Goal: Task Accomplishment & Management: Complete application form

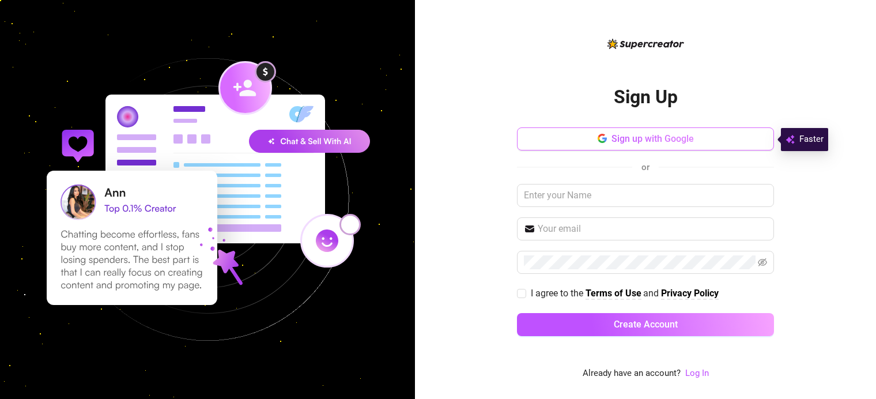
click at [630, 133] on button "Sign up with Google" at bounding box center [645, 138] width 257 height 23
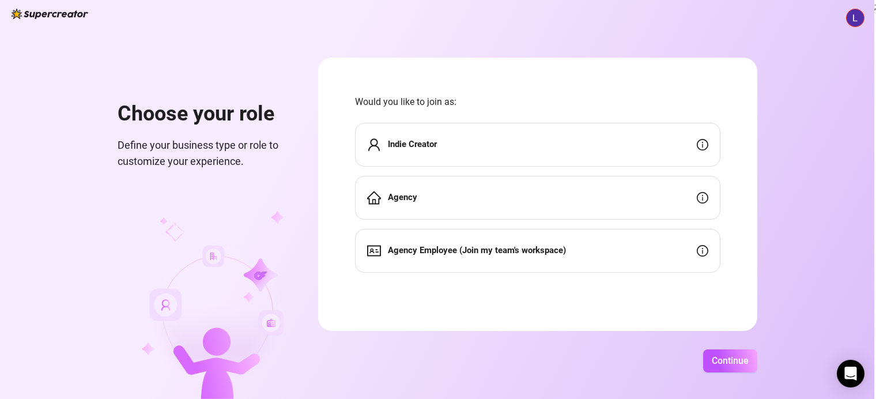
click at [437, 141] on strong "Indie Creator" at bounding box center [412, 144] width 49 height 10
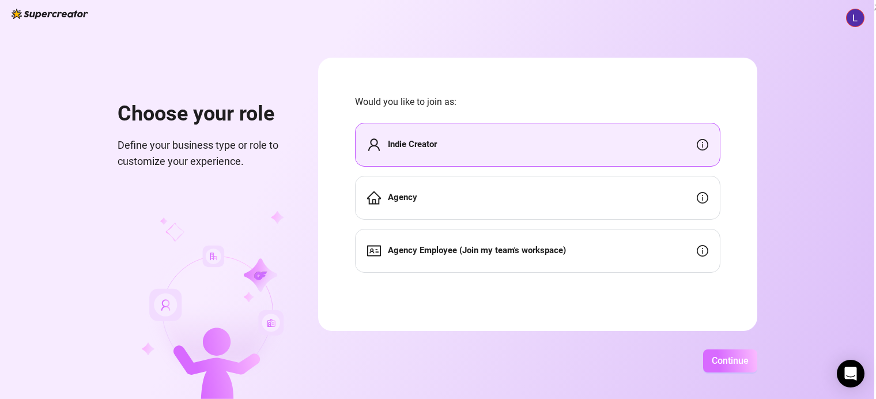
click at [748, 363] on span "Continue" at bounding box center [729, 360] width 37 height 11
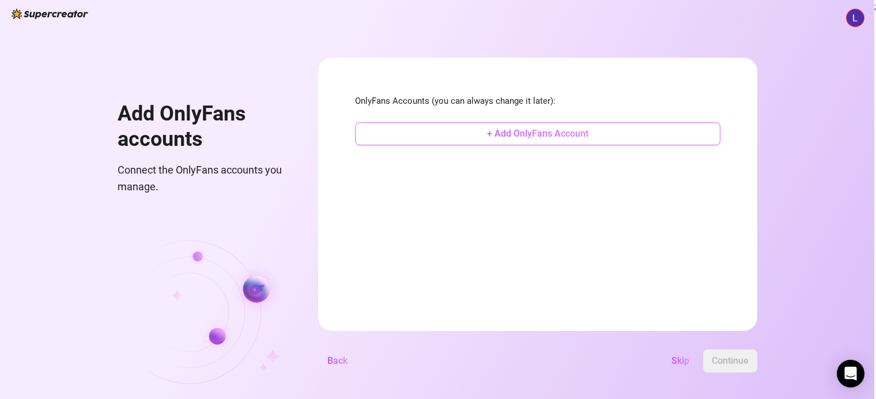
click at [527, 137] on button "+ Add OnlyFans Account" at bounding box center [537, 133] width 365 height 23
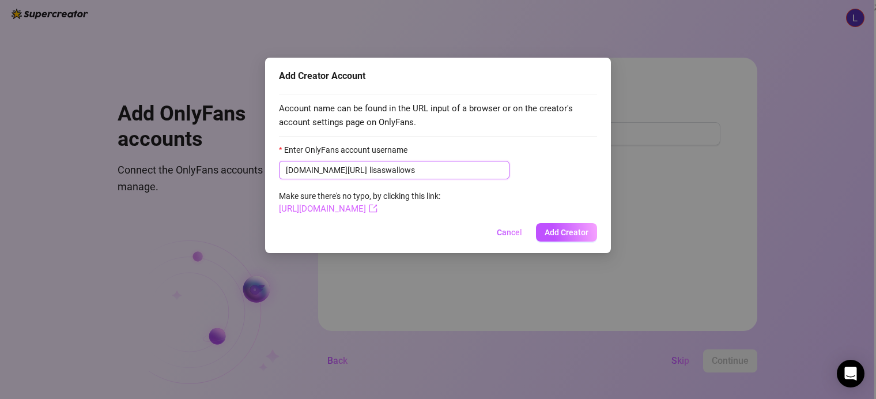
type input "lisaswallows"
click at [377, 207] on link "https://onlyfans.com/lisaswallows" at bounding box center [328, 208] width 99 height 10
click at [574, 234] on span "Add Creator" at bounding box center [566, 232] width 44 height 9
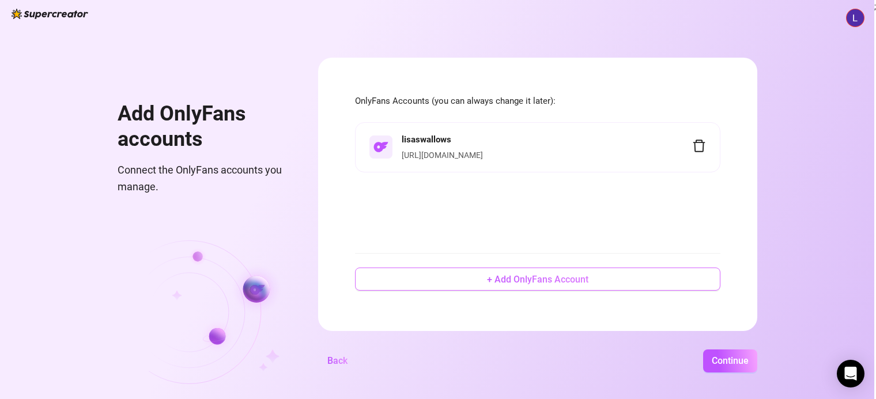
click at [570, 283] on span "+ Add OnlyFans Account" at bounding box center [537, 279] width 101 height 11
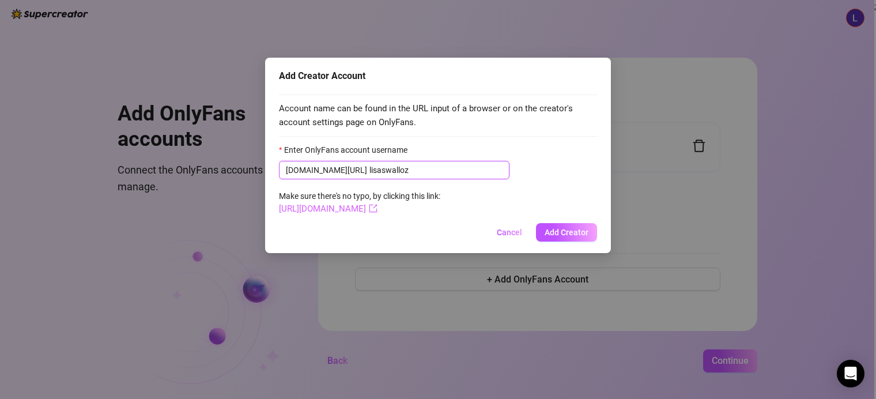
type input "lisaswalloz"
click at [377, 208] on link "https://onlyfans.com/lisaswalloz" at bounding box center [328, 208] width 99 height 10
click at [564, 225] on button "Add Creator" at bounding box center [566, 232] width 61 height 18
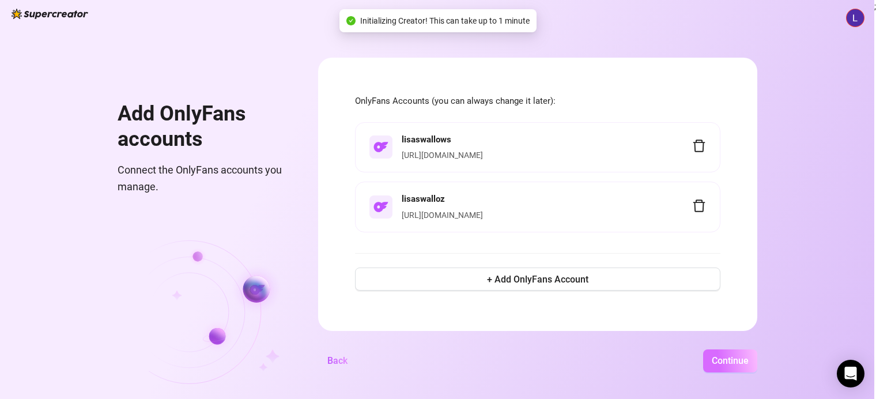
click at [748, 357] on span "Continue" at bounding box center [729, 360] width 37 height 11
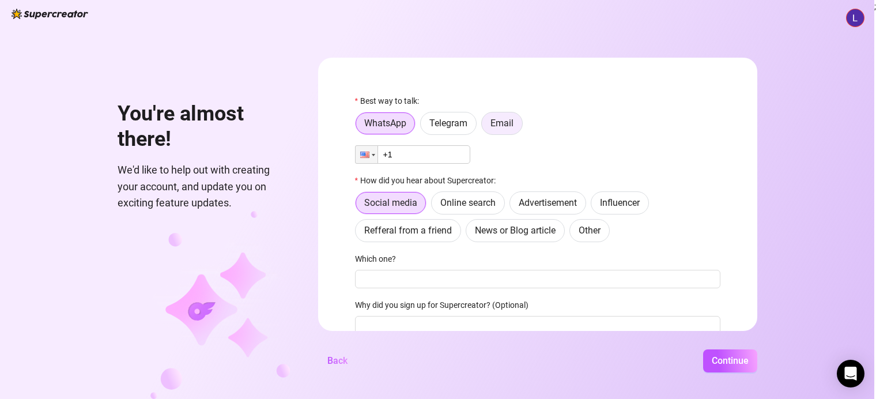
click at [523, 131] on label "Email" at bounding box center [501, 123] width 41 height 23
click at [484, 126] on input "Email" at bounding box center [484, 126] width 0 height 0
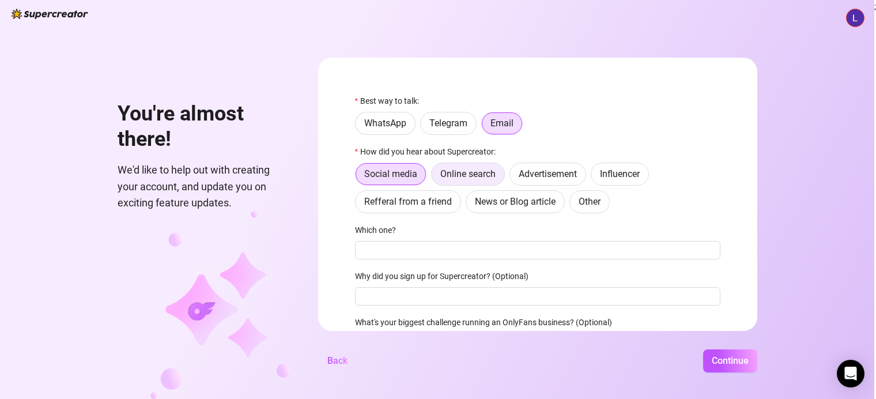
click at [505, 180] on label "Online search" at bounding box center [468, 173] width 74 height 23
click at [434, 177] on input "Online search" at bounding box center [434, 177] width 0 height 0
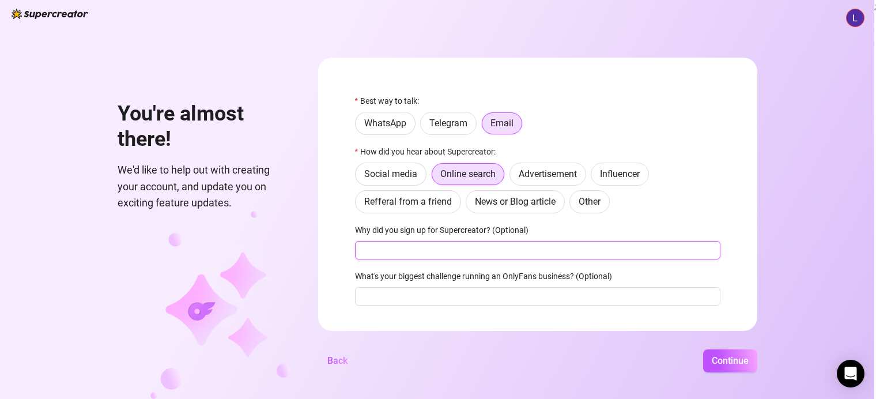
click at [558, 241] on input "Why did you sign up for Supercreator? (Optional)" at bounding box center [537, 250] width 365 height 18
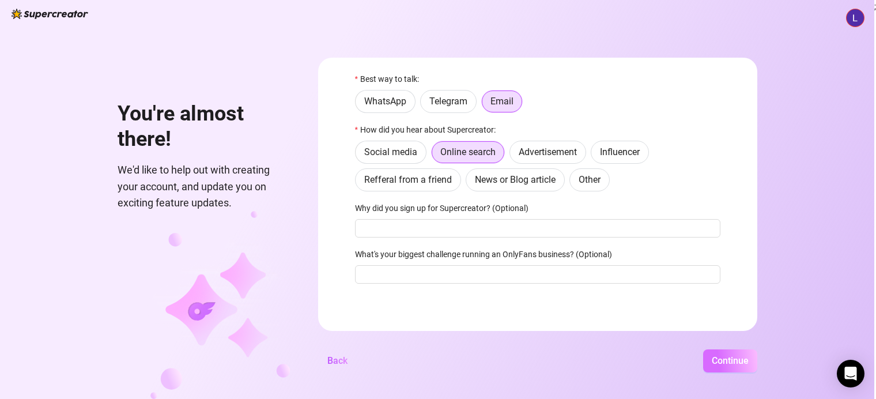
click at [748, 359] on span "Continue" at bounding box center [729, 360] width 37 height 11
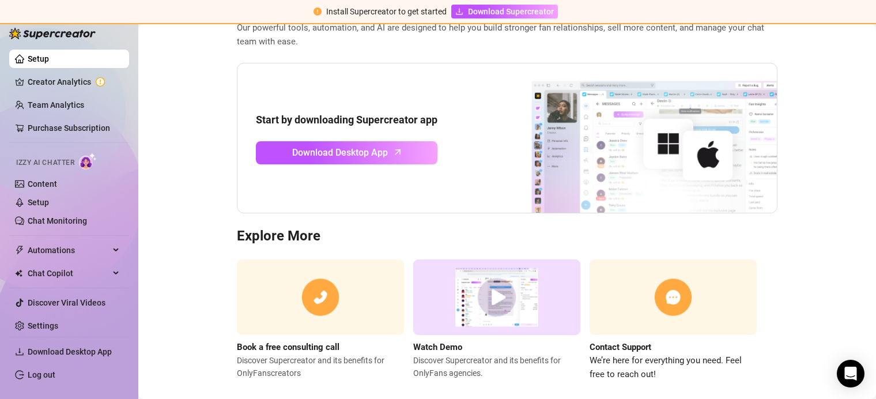
scroll to position [55, 0]
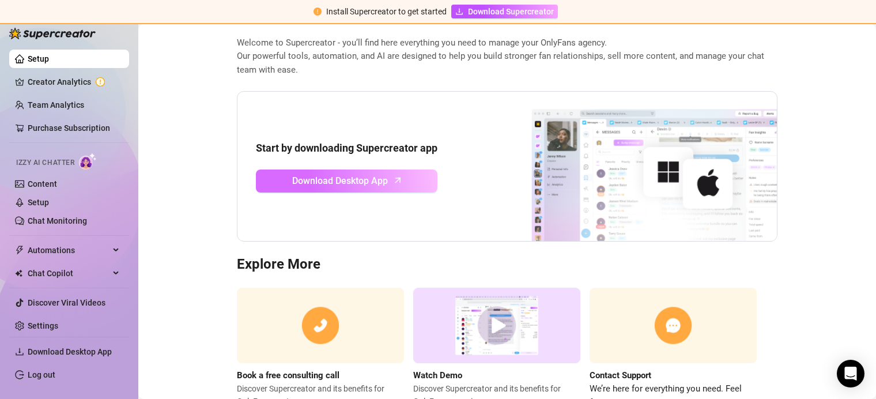
click at [337, 181] on span "Download Desktop App" at bounding box center [340, 180] width 96 height 14
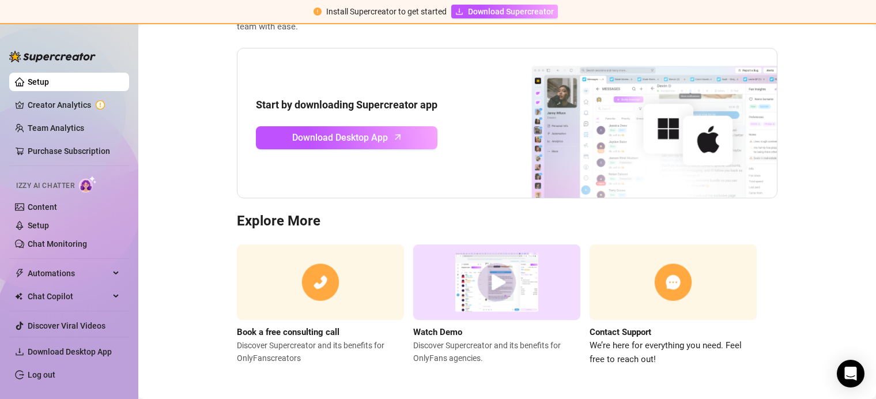
scroll to position [0, 0]
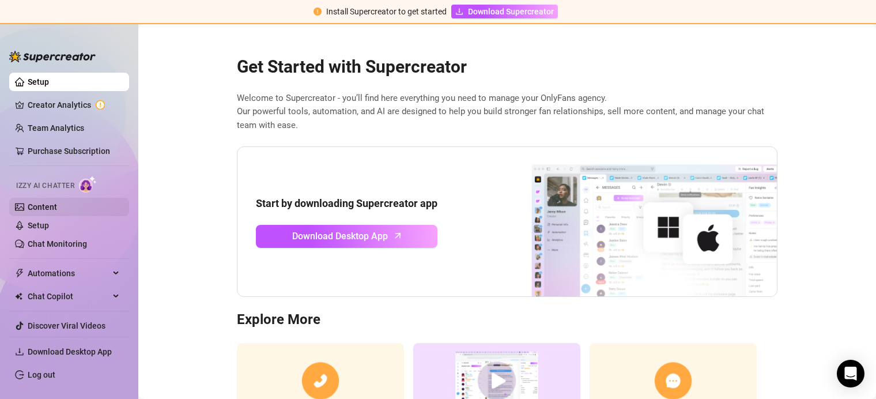
click at [40, 202] on link "Content" at bounding box center [42, 206] width 29 height 9
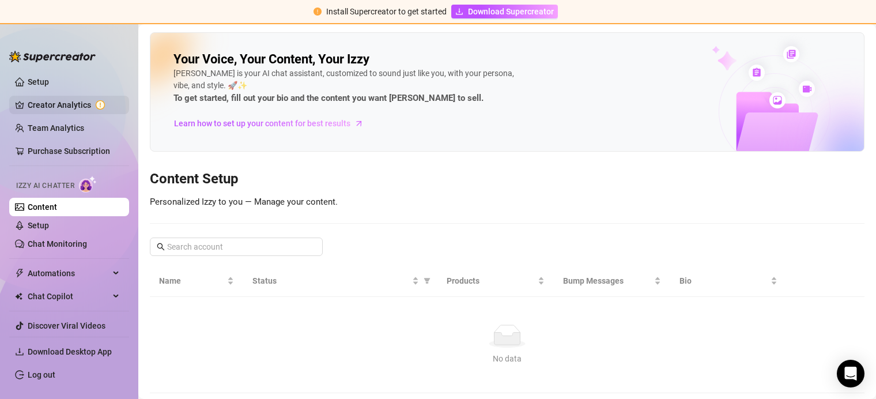
click at [70, 106] on link "Creator Analytics" at bounding box center [74, 105] width 92 height 18
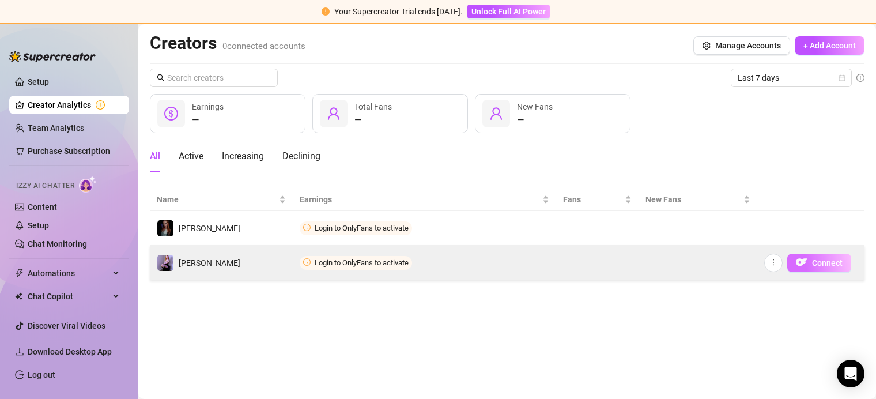
click at [813, 263] on span "Connect" at bounding box center [827, 262] width 31 height 9
